Goal: Find contact information: Find contact information

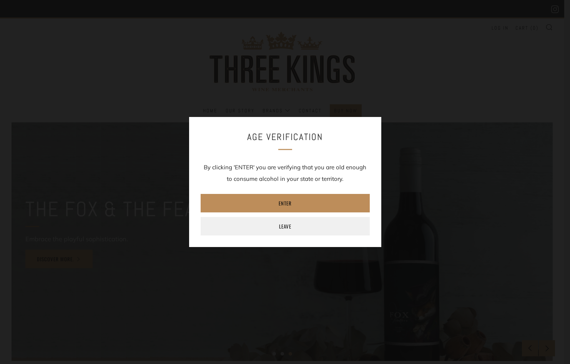
click at [305, 203] on link "Enter" at bounding box center [285, 203] width 169 height 18
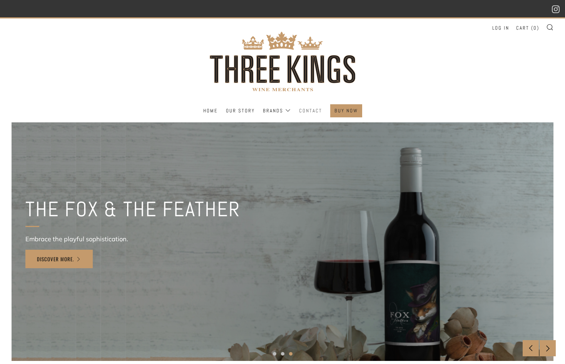
click at [309, 105] on link "Contact" at bounding box center [310, 111] width 23 height 12
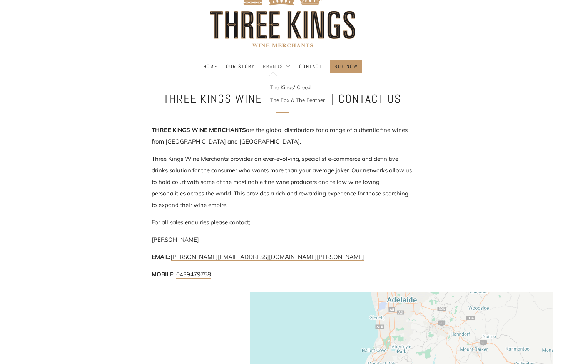
scroll to position [95, 0]
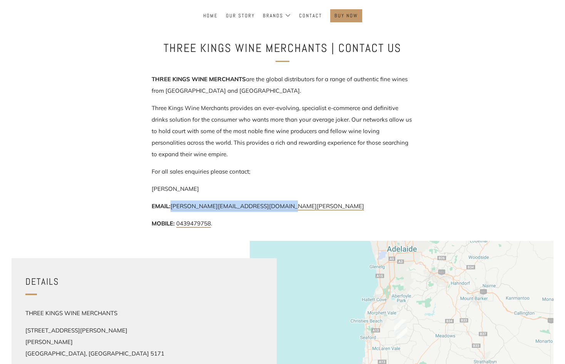
drag, startPoint x: 302, startPoint y: 207, endPoint x: 172, endPoint y: 207, distance: 130.4
click at [172, 207] on p "EMAIL: david@threekingswinemerchants.com.au" at bounding box center [283, 206] width 262 height 12
copy link "david@threekingswinemerchants.com.au"
